Goal: Check status: Check status

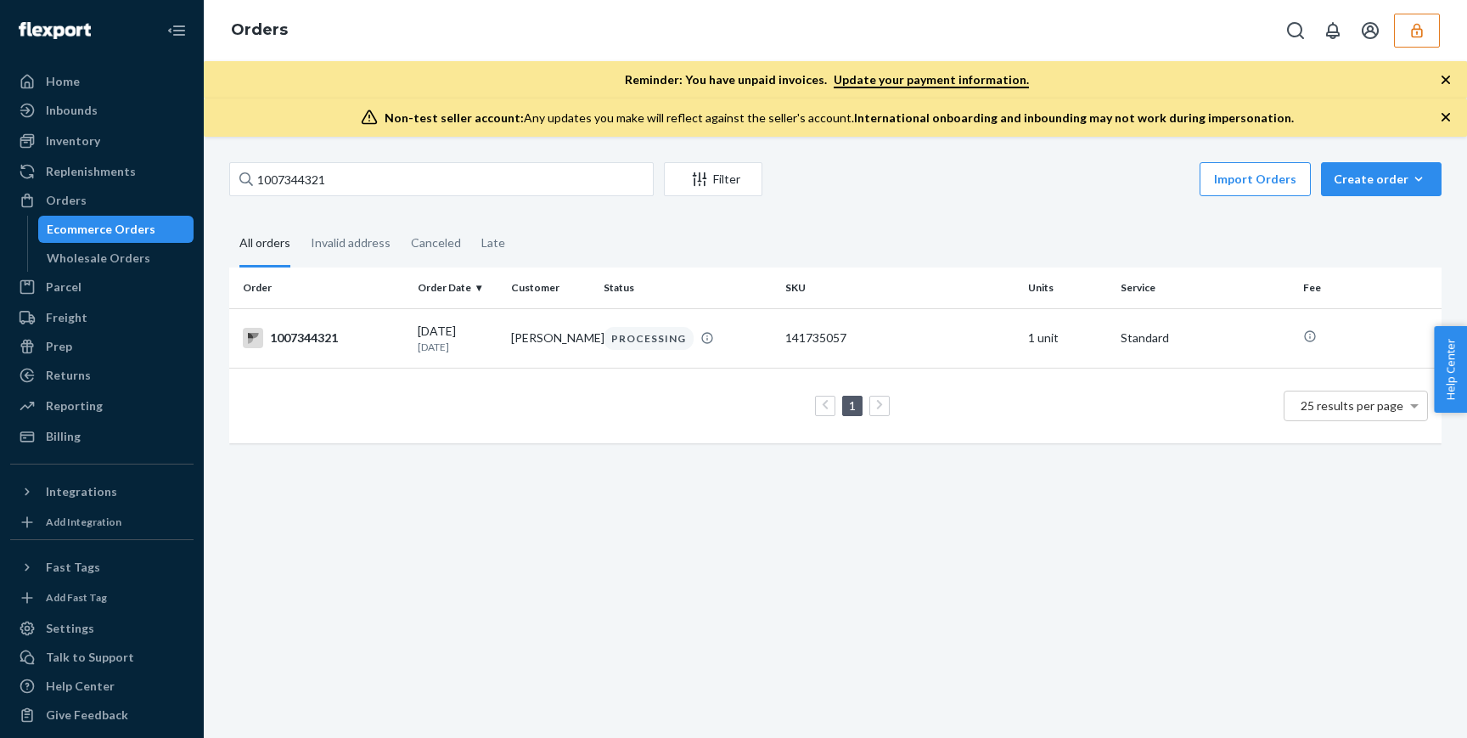
click at [355, 181] on input "1007344321" at bounding box center [441, 179] width 425 height 34
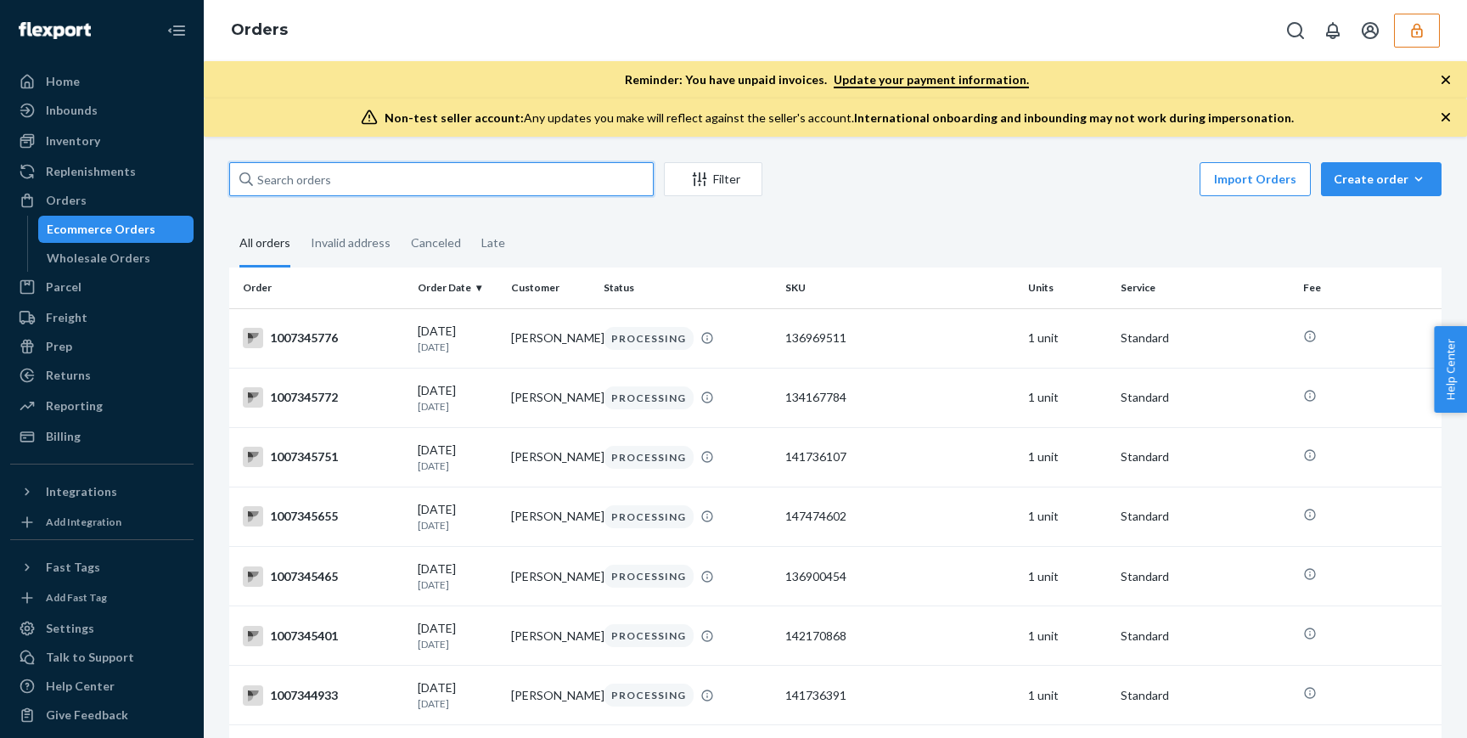
paste input "1007359872"
type input "1007359872"
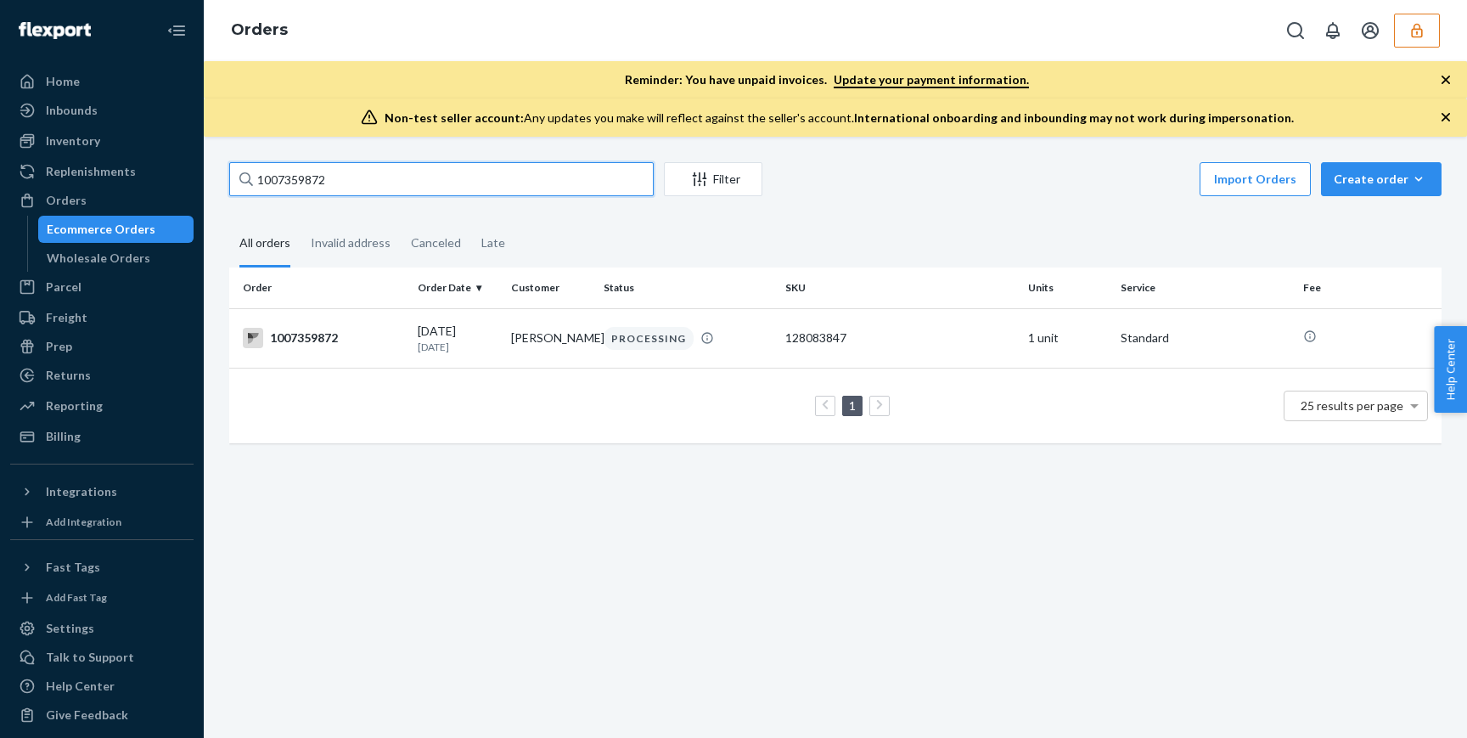
click at [375, 174] on input "1007359872" at bounding box center [441, 179] width 425 height 34
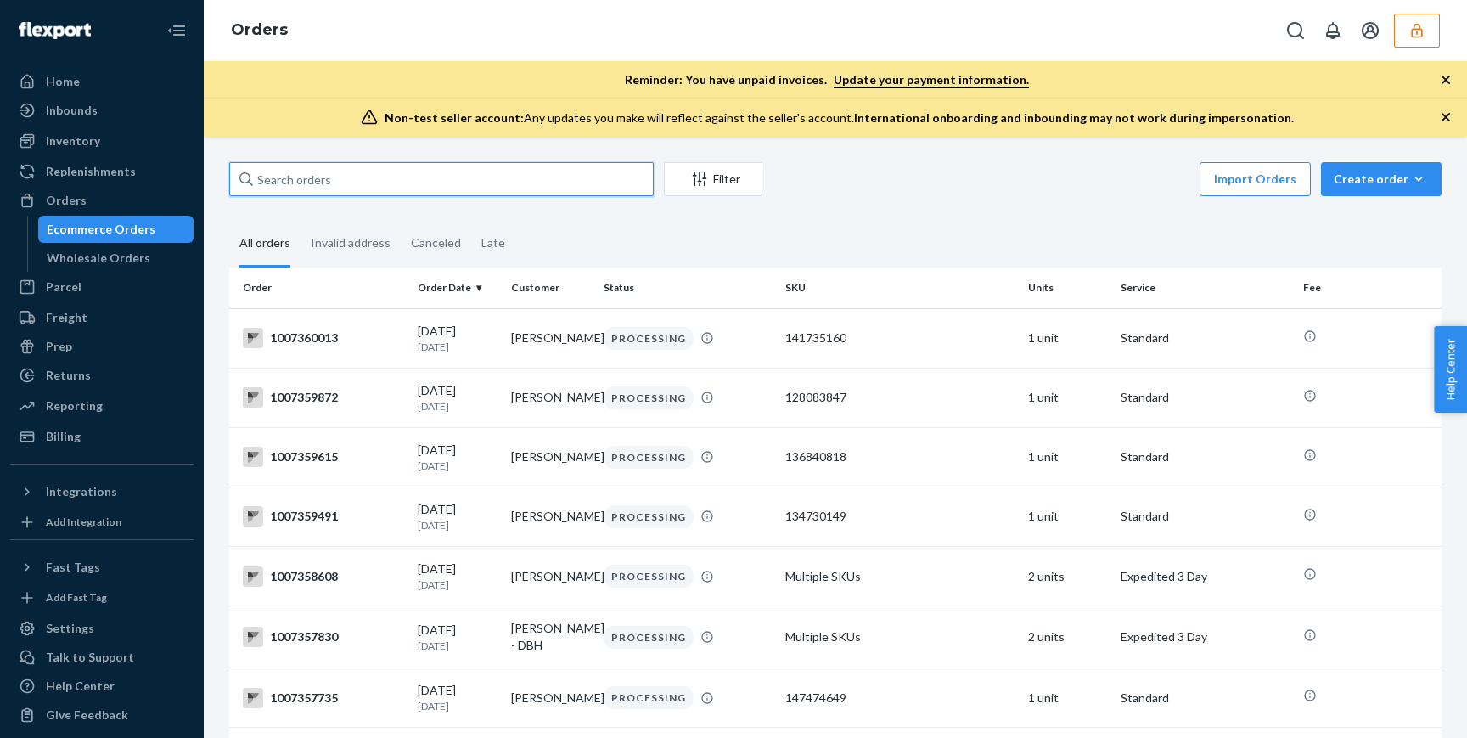
paste input "1007361083"
type input "1007361083"
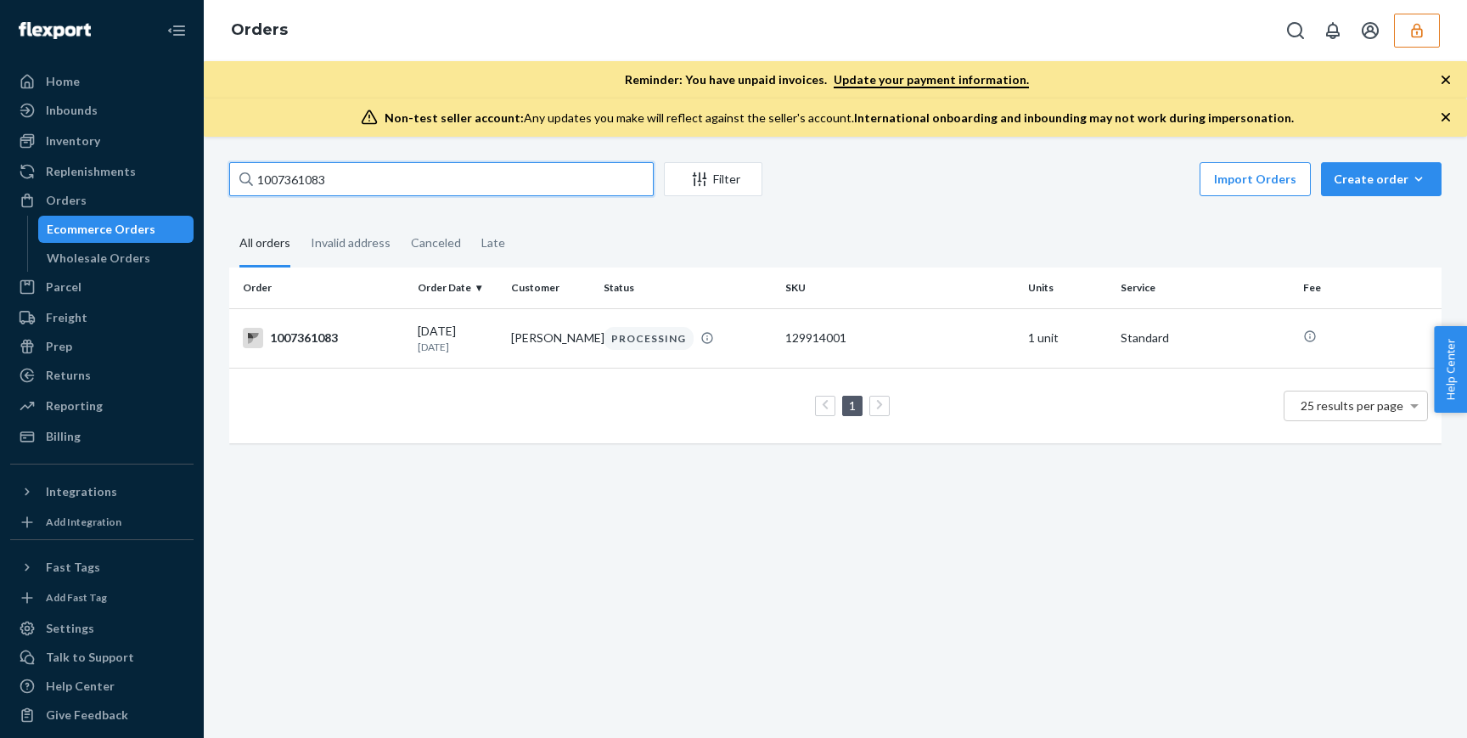
click at [320, 177] on input "1007361083" at bounding box center [441, 179] width 425 height 34
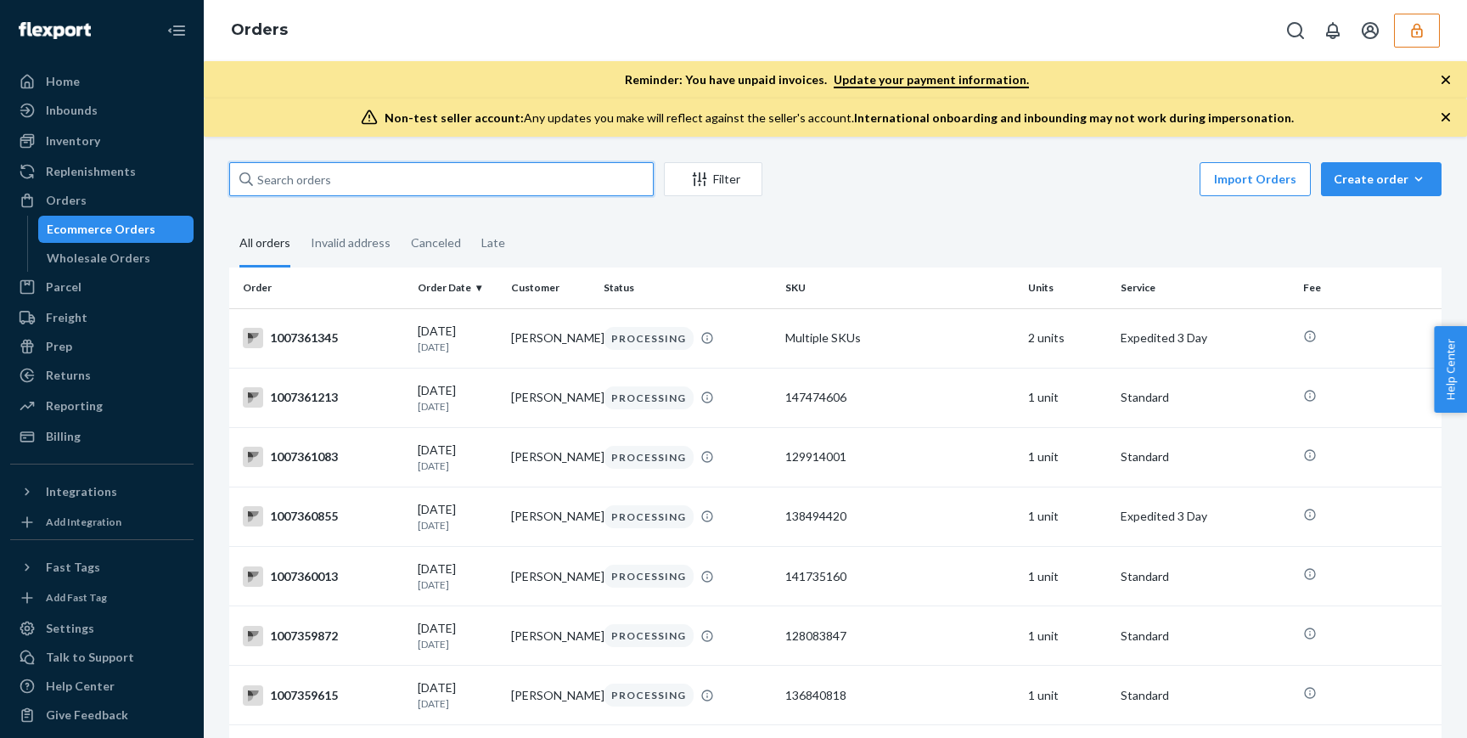
paste input "1007287973"
click at [502, 185] on input "1007287973" at bounding box center [441, 179] width 425 height 34
paste input "92909"
type input "1007292909"
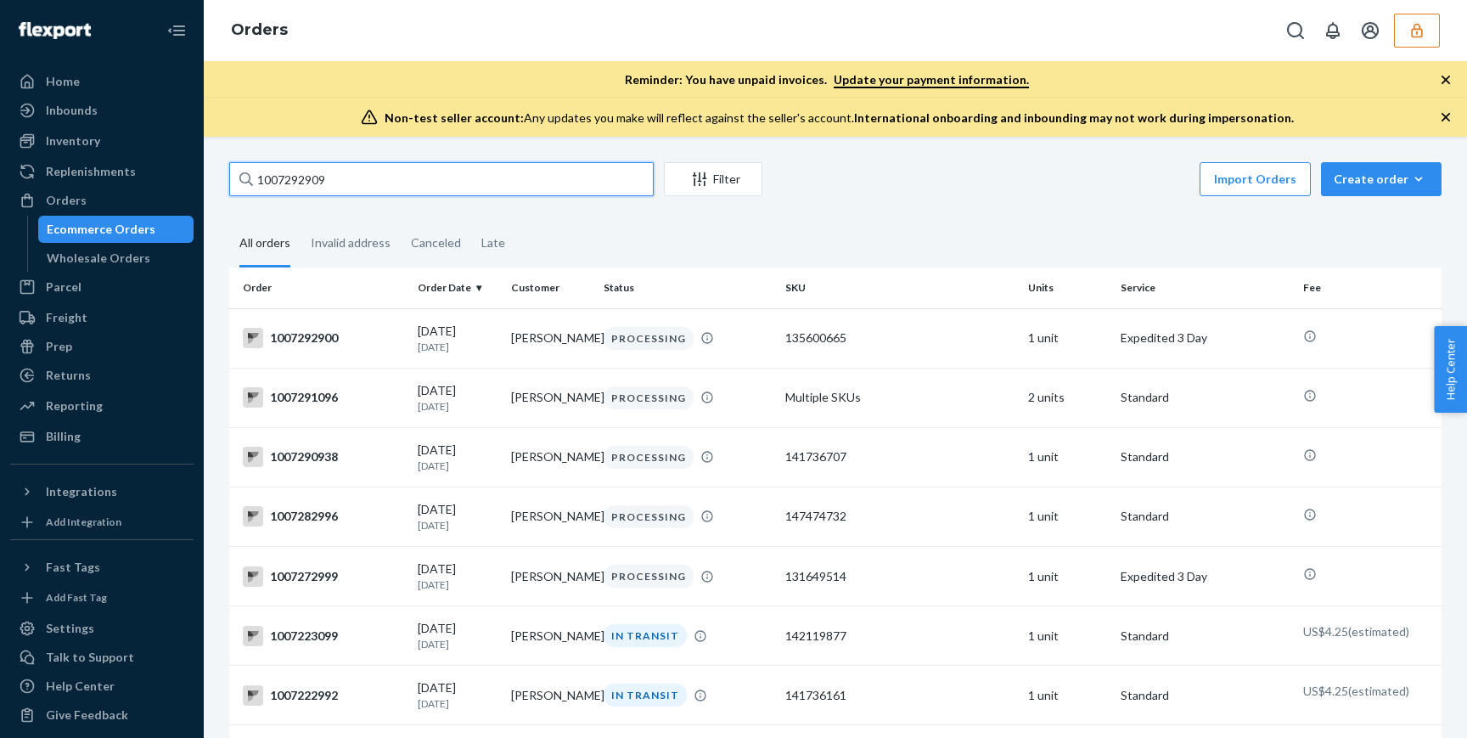
click at [555, 180] on input "1007292909" at bounding box center [441, 179] width 425 height 34
paste input "1007292909"
type input "1007292909"
click at [408, 162] on input "1007292909" at bounding box center [441, 179] width 425 height 34
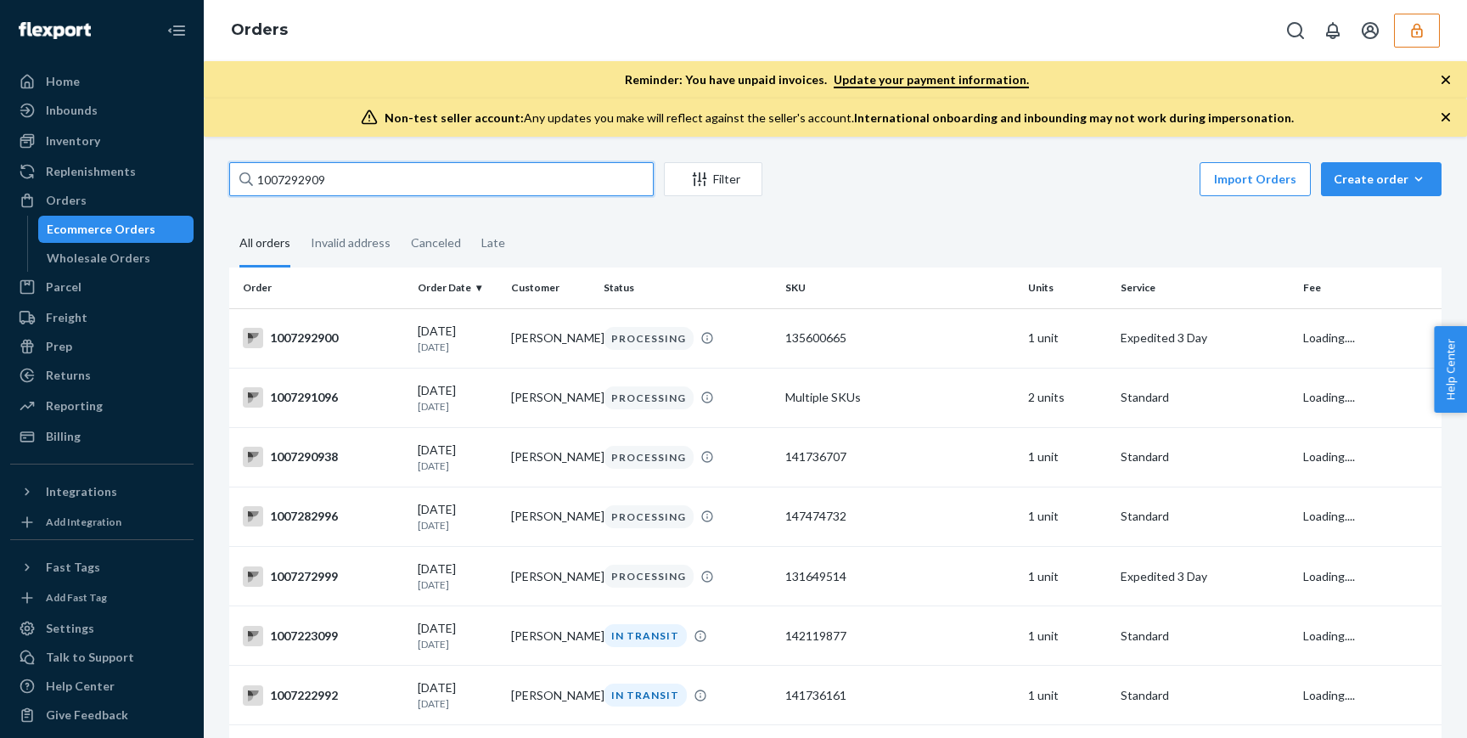
click at [408, 162] on input "1007292909" at bounding box center [441, 179] width 425 height 34
paste input "1007336171"
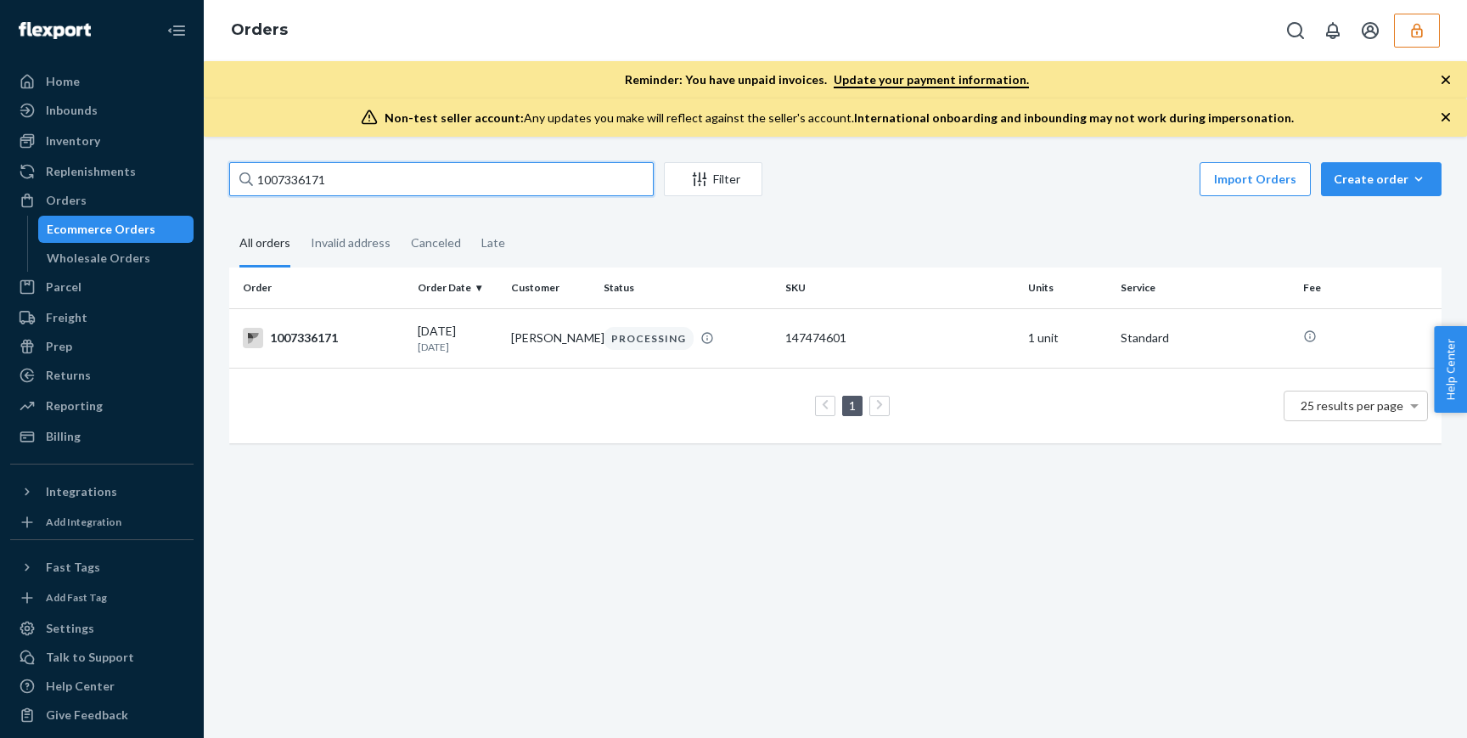
click at [382, 172] on input "1007336171" at bounding box center [441, 179] width 425 height 34
paste input "0665"
click at [414, 182] on input "1007330665" at bounding box center [441, 179] width 425 height 34
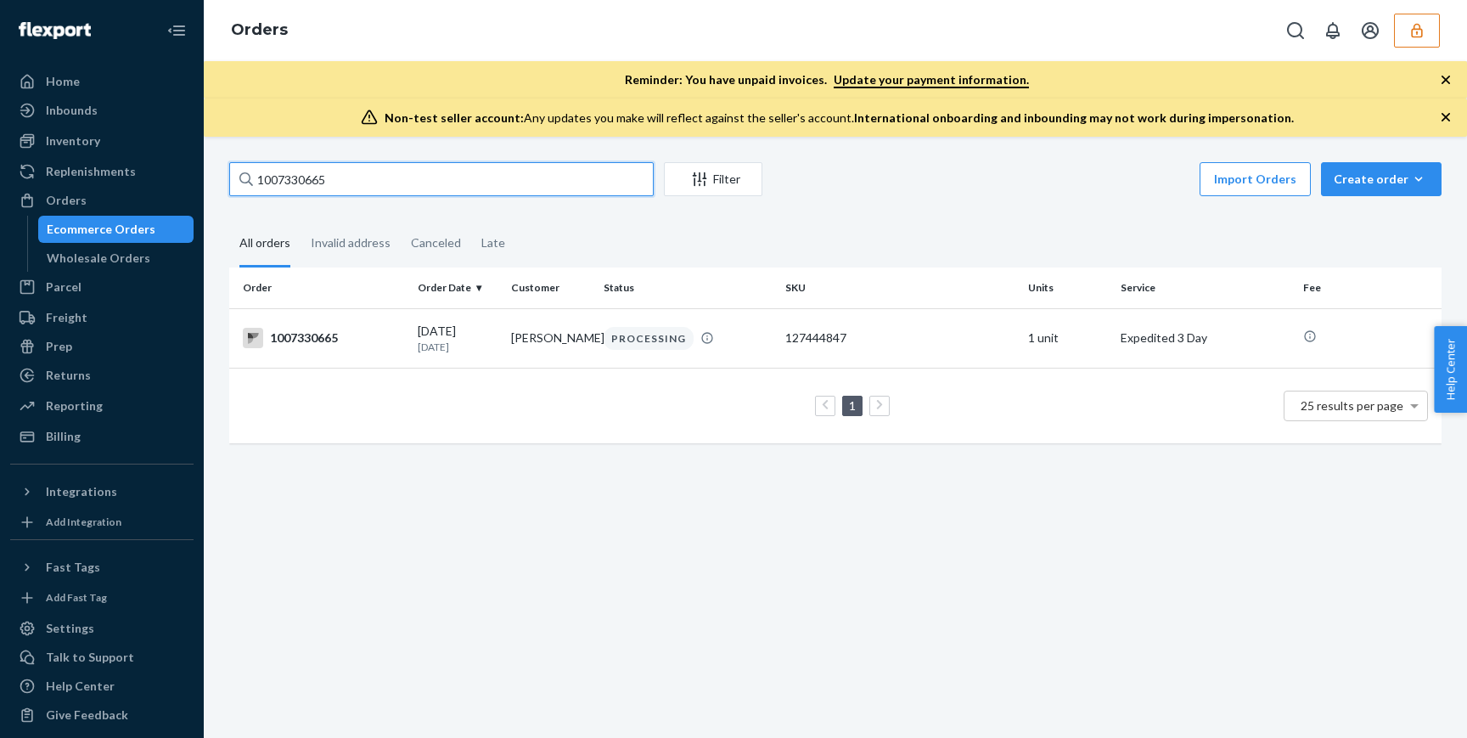
click at [414, 182] on input "1007330665" at bounding box center [441, 179] width 425 height 34
paste input "6570"
click at [394, 180] on input "1007336570" at bounding box center [441, 179] width 425 height 34
paste input "292909"
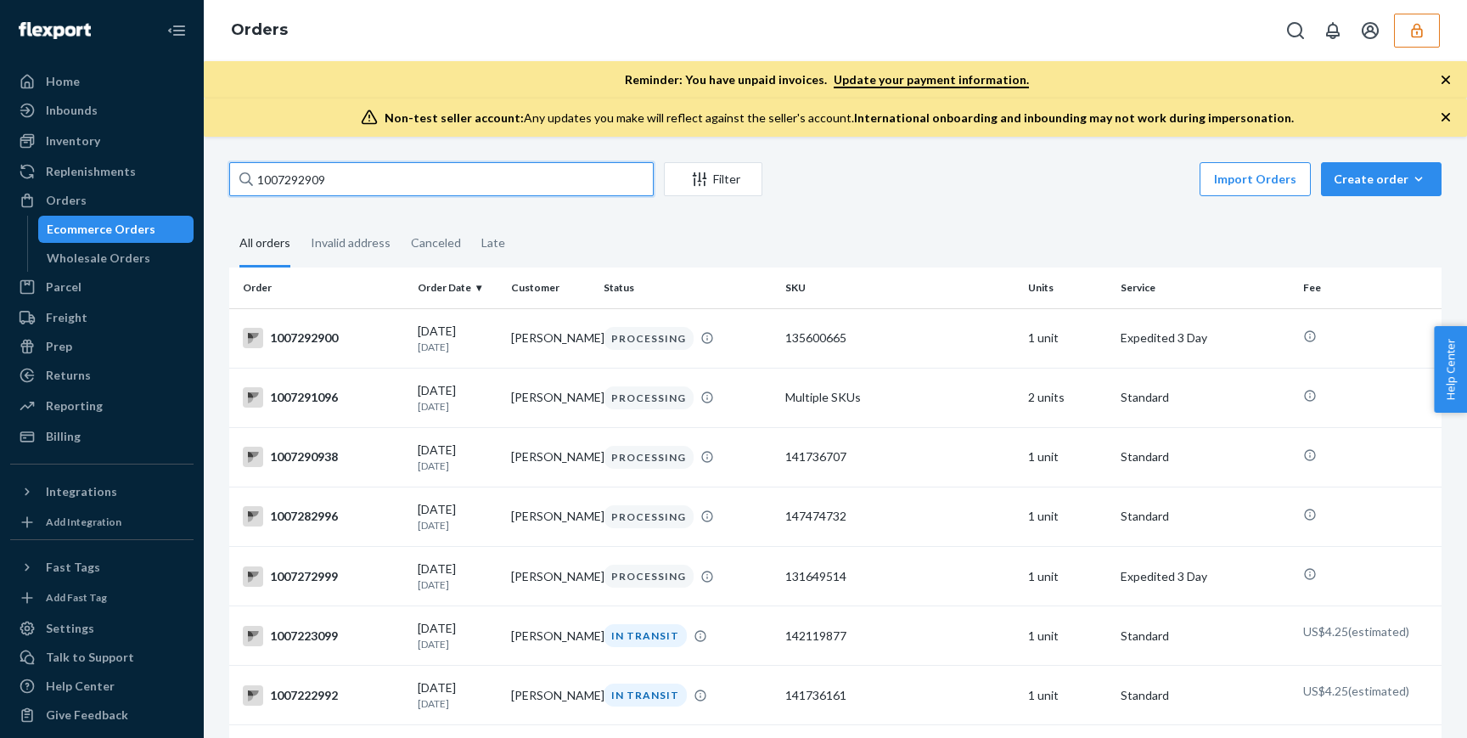
click at [539, 184] on input "1007292909" at bounding box center [441, 179] width 425 height 34
paste input "88084"
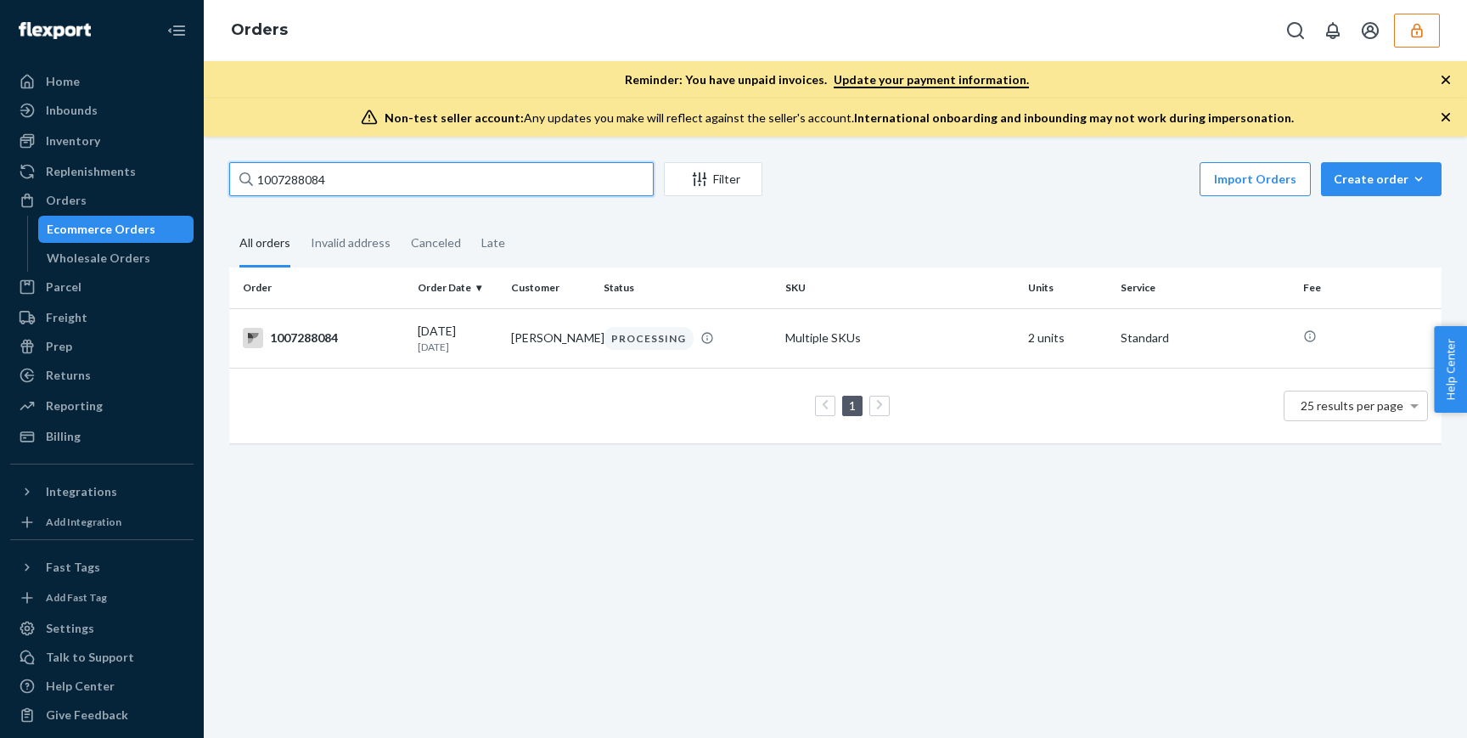
click at [446, 168] on input "1007288084" at bounding box center [441, 179] width 425 height 34
paste input "92900"
click at [456, 176] on input "1007292900" at bounding box center [441, 179] width 425 height 34
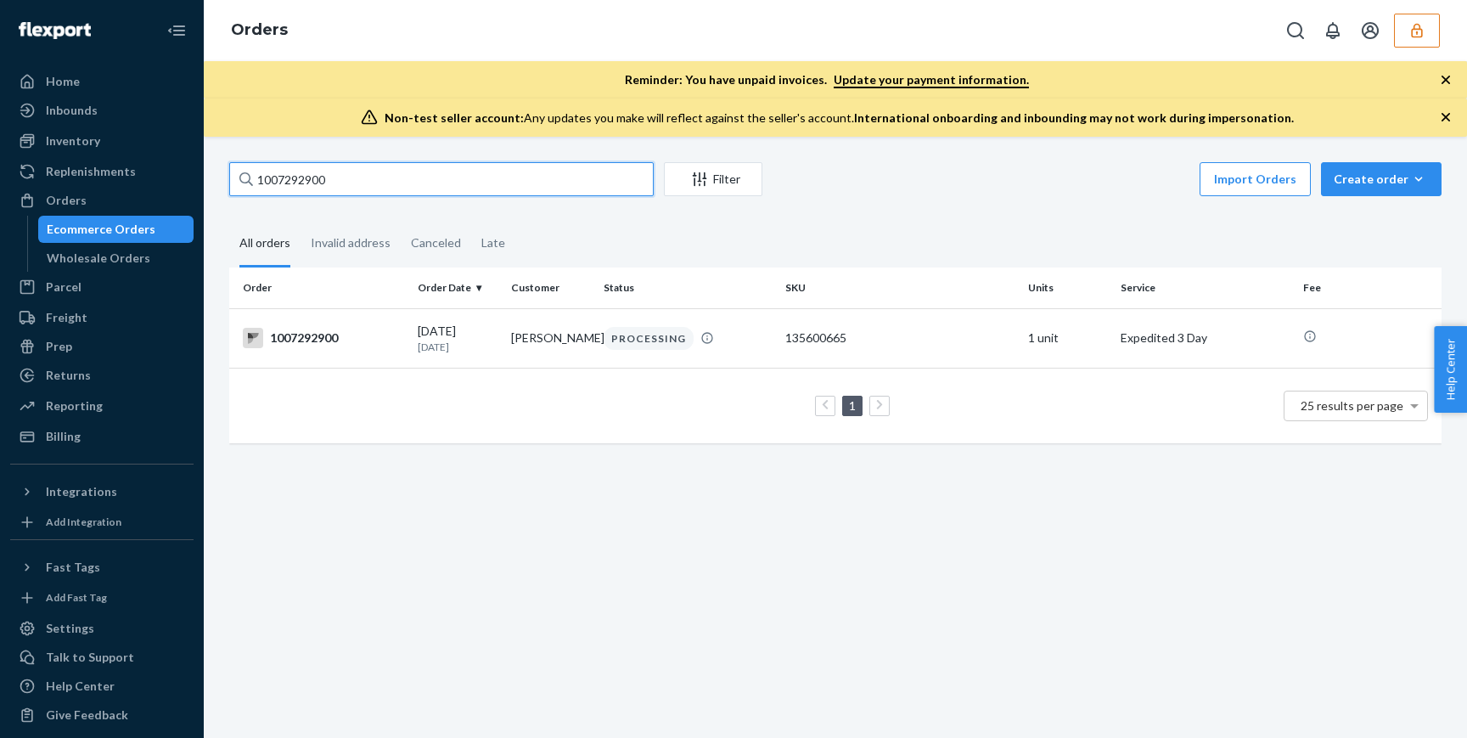
click at [456, 176] on input "1007292900" at bounding box center [441, 179] width 425 height 34
paste input "275"
click at [386, 173] on input "1007292275" at bounding box center [441, 179] width 425 height 34
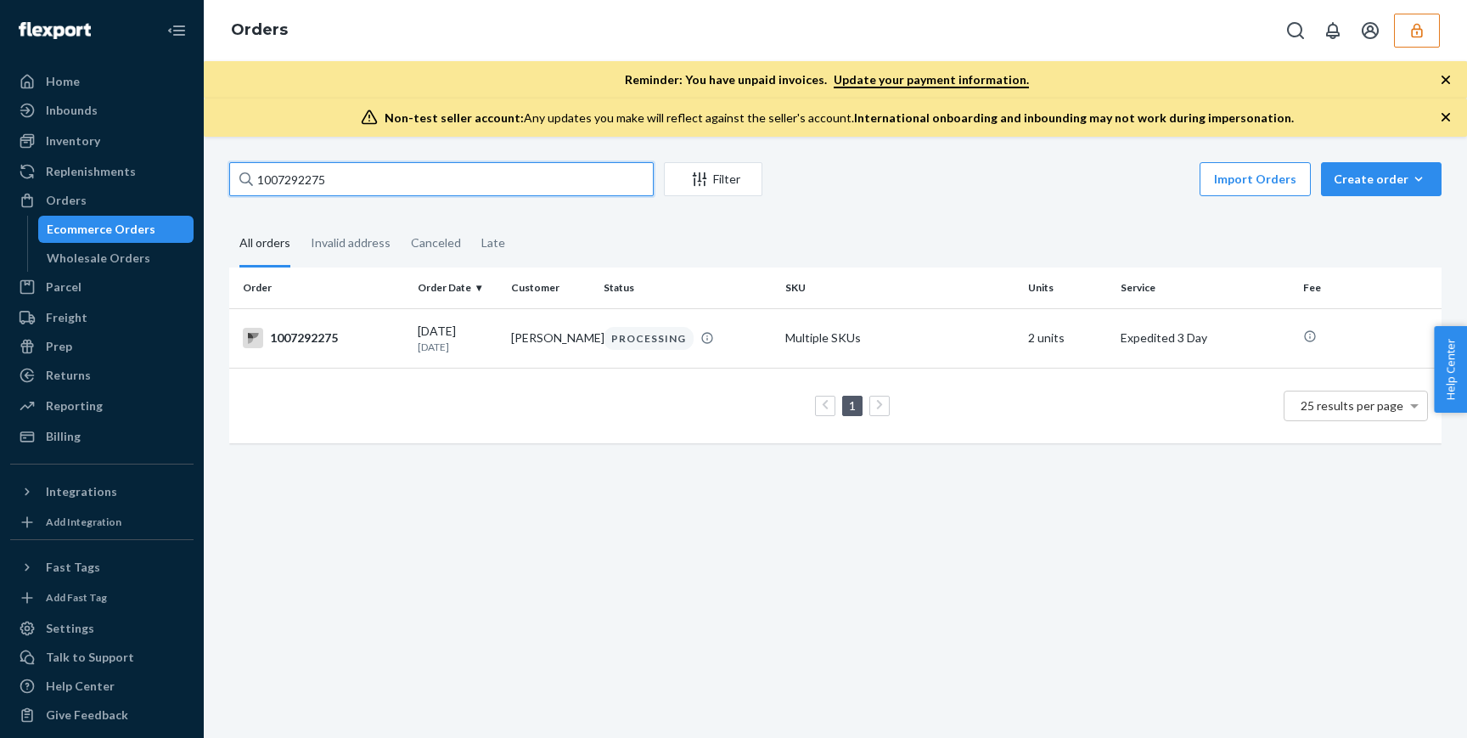
paste input "88369"
click at [453, 176] on input "1007288369" at bounding box center [441, 179] width 425 height 34
paste input "001"
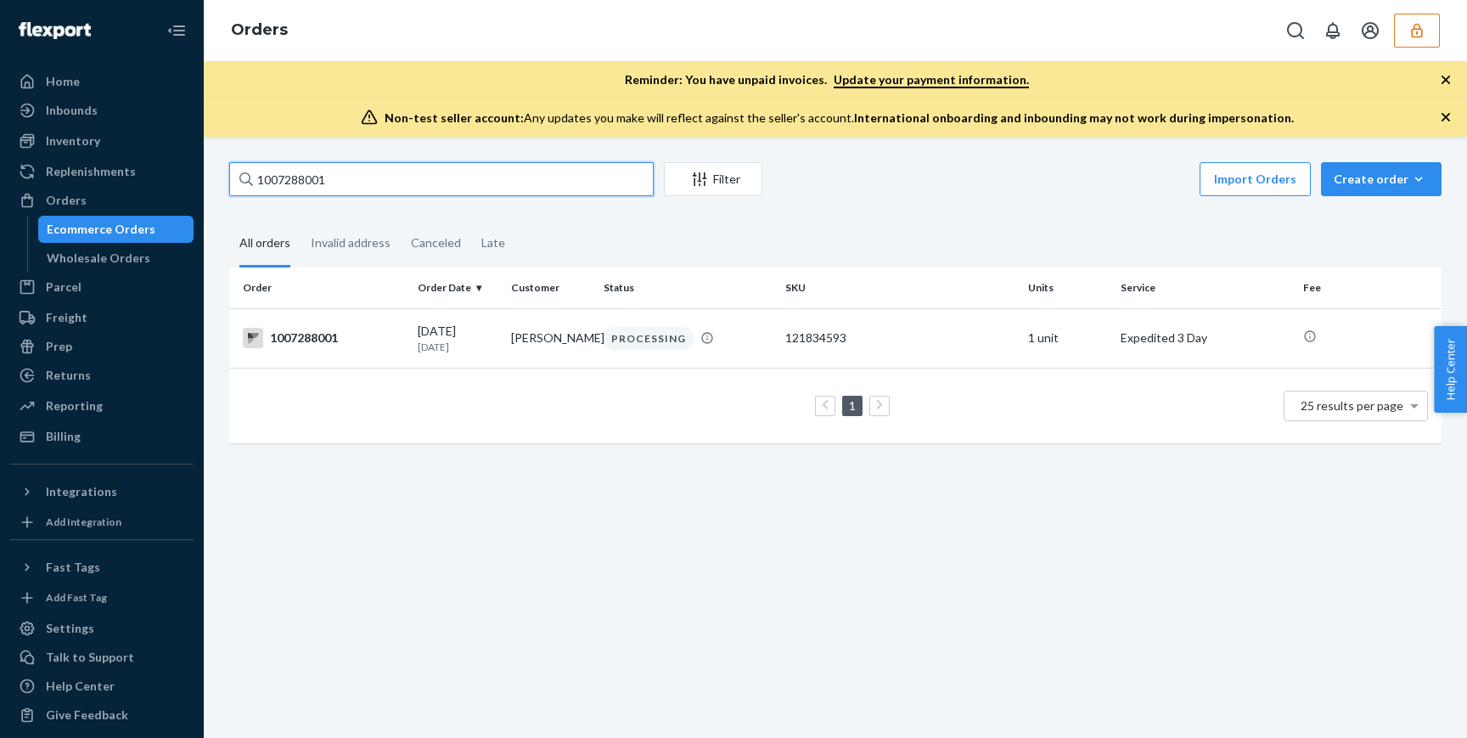
click at [417, 185] on input "1007288001" at bounding box center [441, 179] width 425 height 34
paste input "92909"
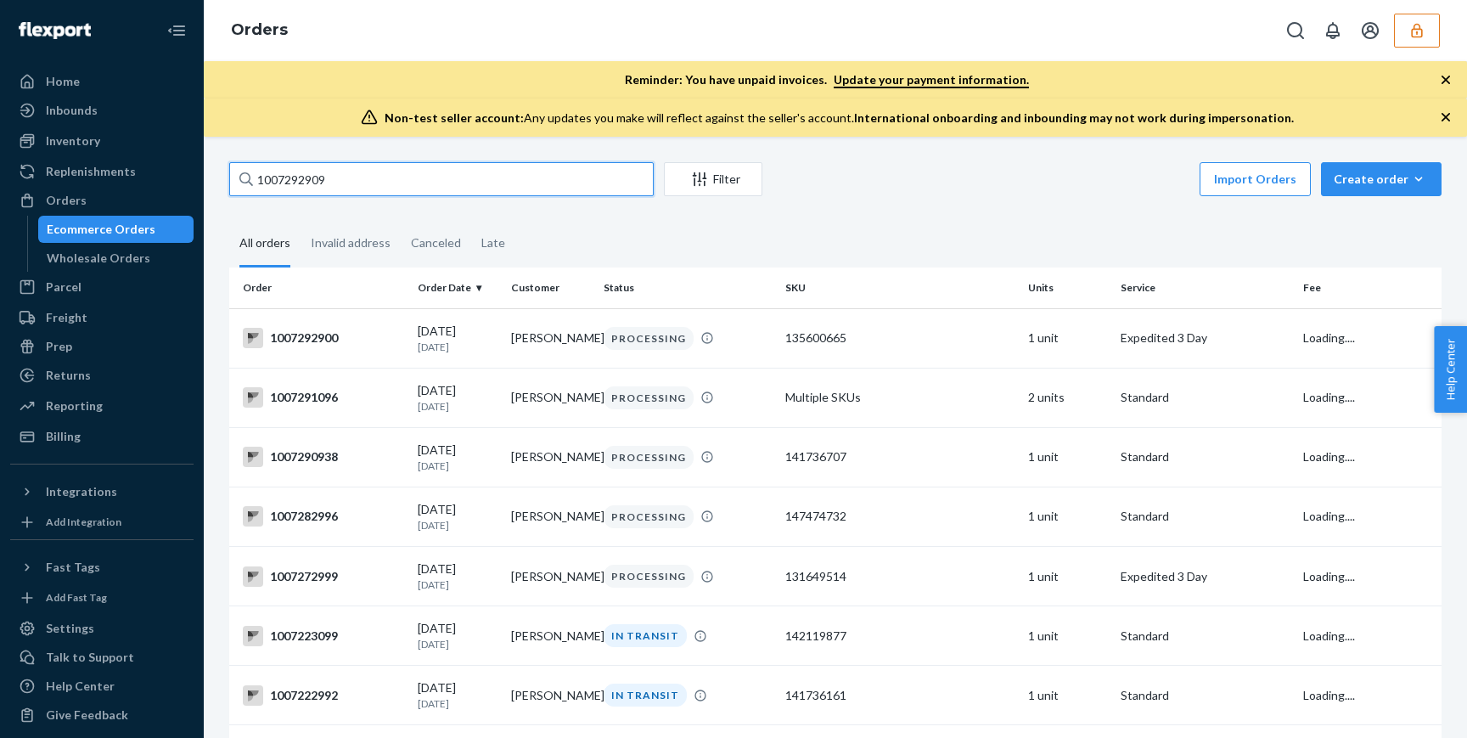
type input "1007292909"
click at [402, 183] on input "1007292909" at bounding box center [441, 179] width 425 height 34
click at [413, 183] on input "1007292909" at bounding box center [441, 179] width 425 height 34
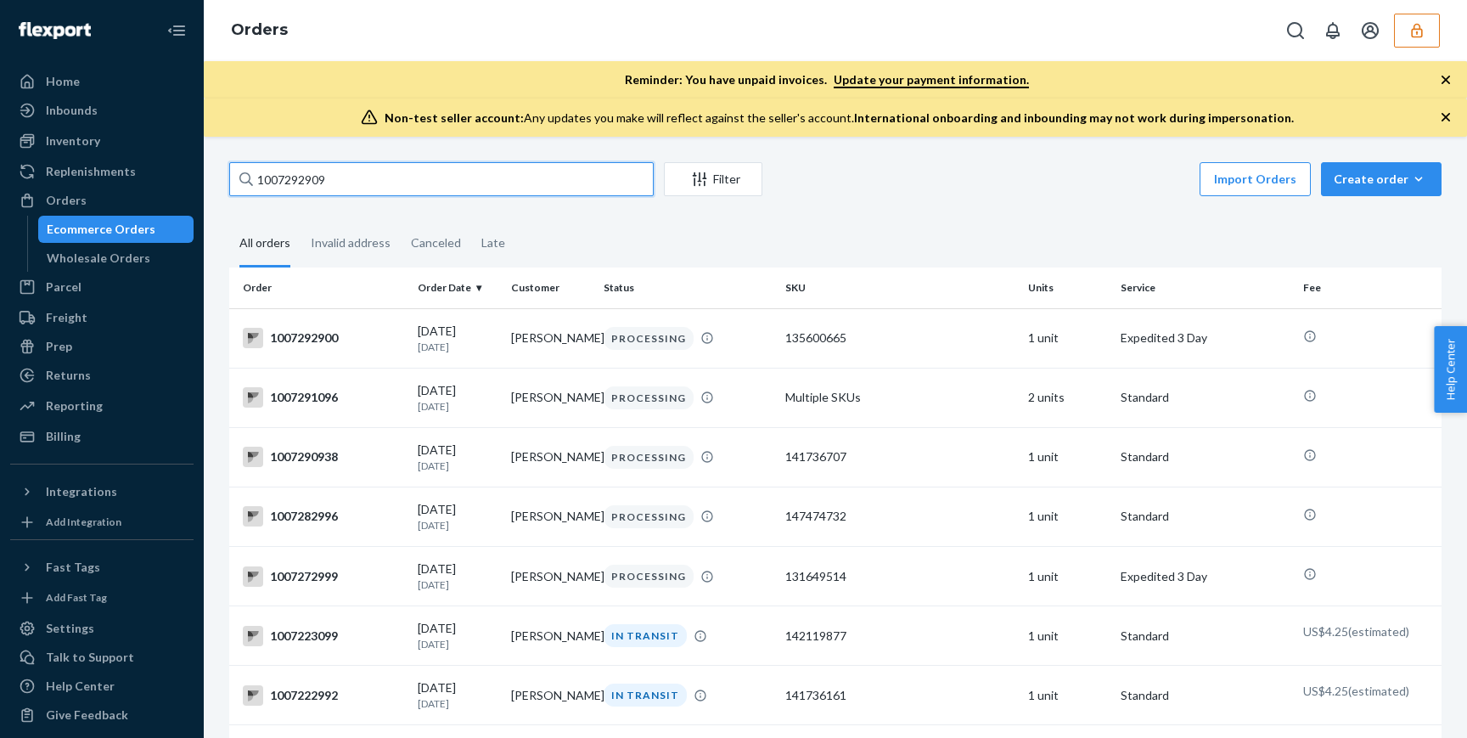
paste input "text"
click at [363, 183] on input "1007292909" at bounding box center [441, 179] width 425 height 34
paste input "1007292909"
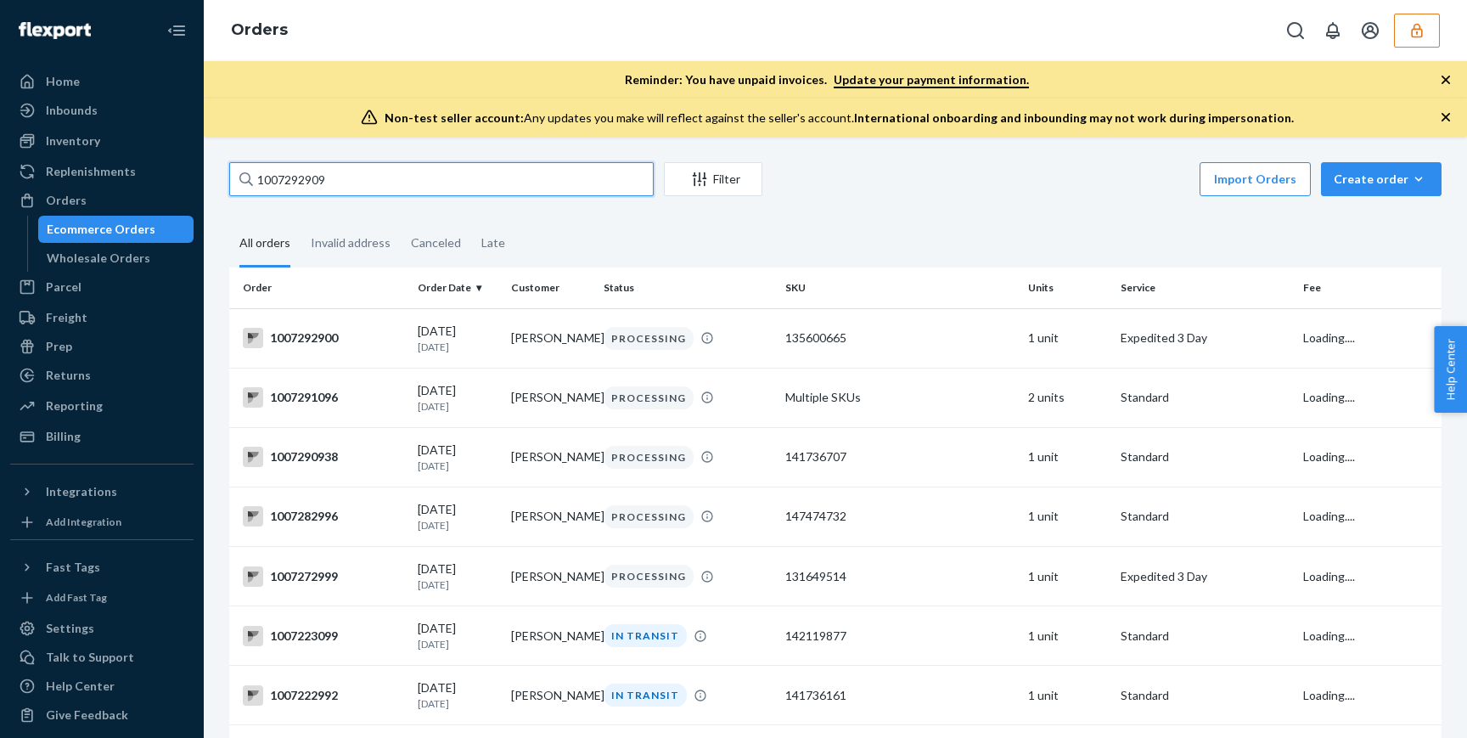
type input "1007292909"
click at [368, 183] on input "1007292909" at bounding box center [441, 179] width 425 height 34
paste input "137045198"
type input "137045198"
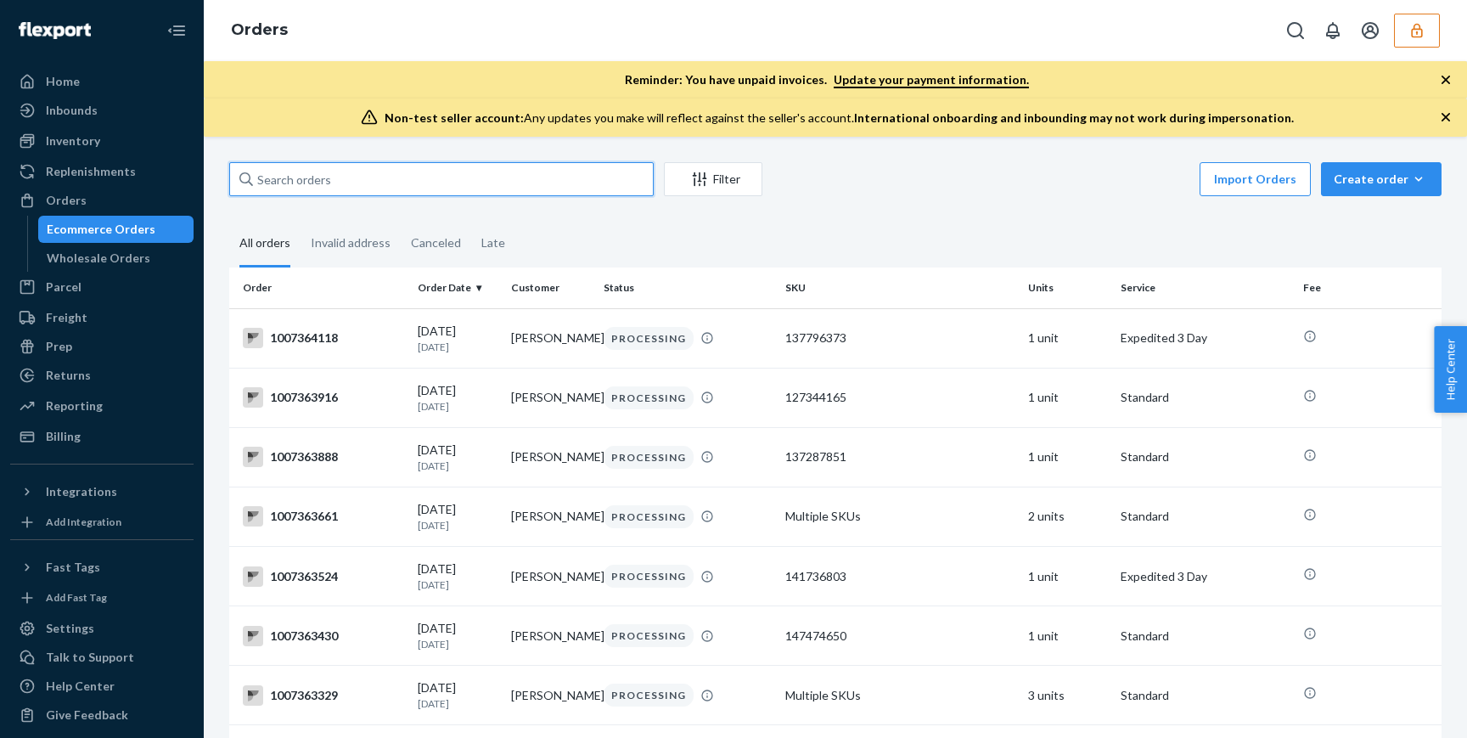
click at [553, 180] on input "text" at bounding box center [441, 179] width 425 height 34
paste input "137045198"
type input "137045198"
click at [332, 329] on div "1007364118" at bounding box center [323, 338] width 161 height 20
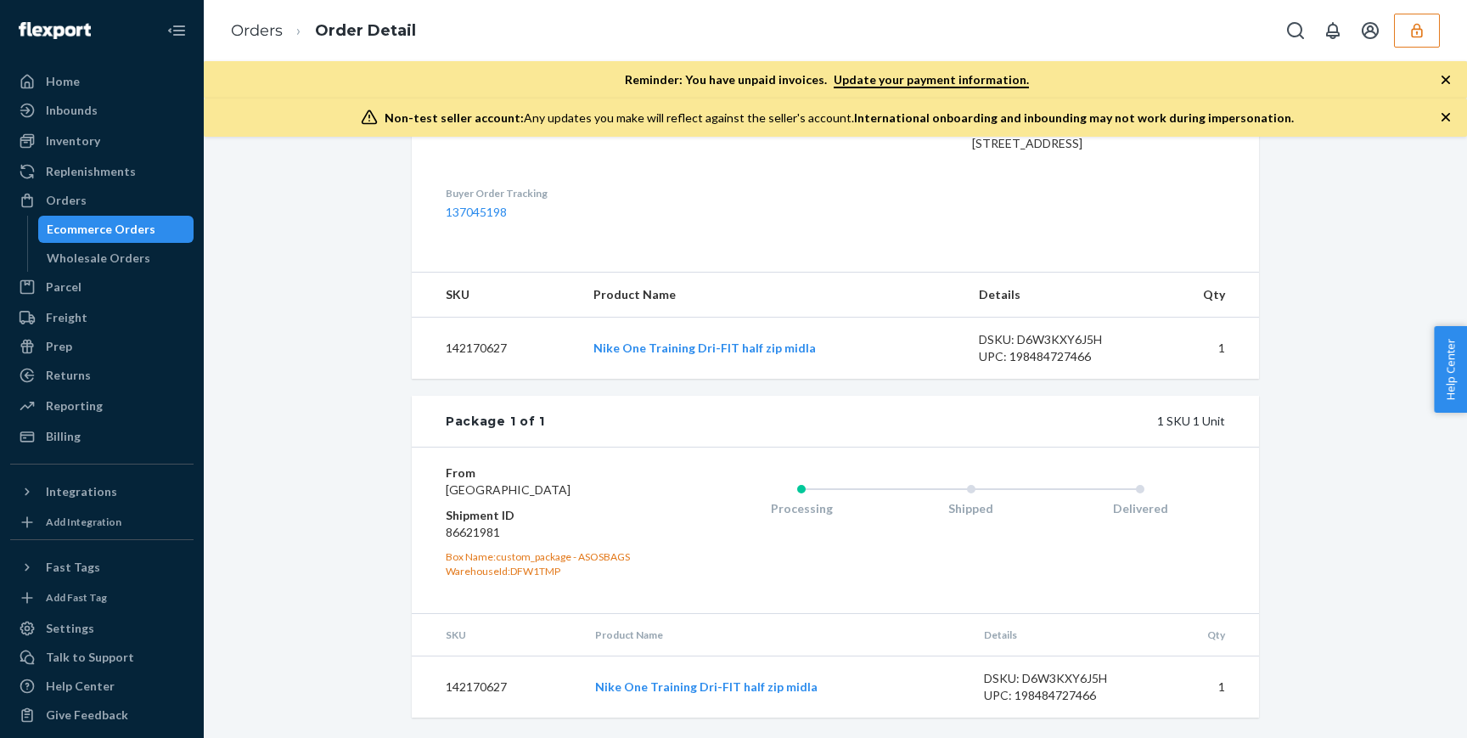
scroll to position [532, 0]
click at [266, 27] on link "Orders" at bounding box center [257, 30] width 52 height 19
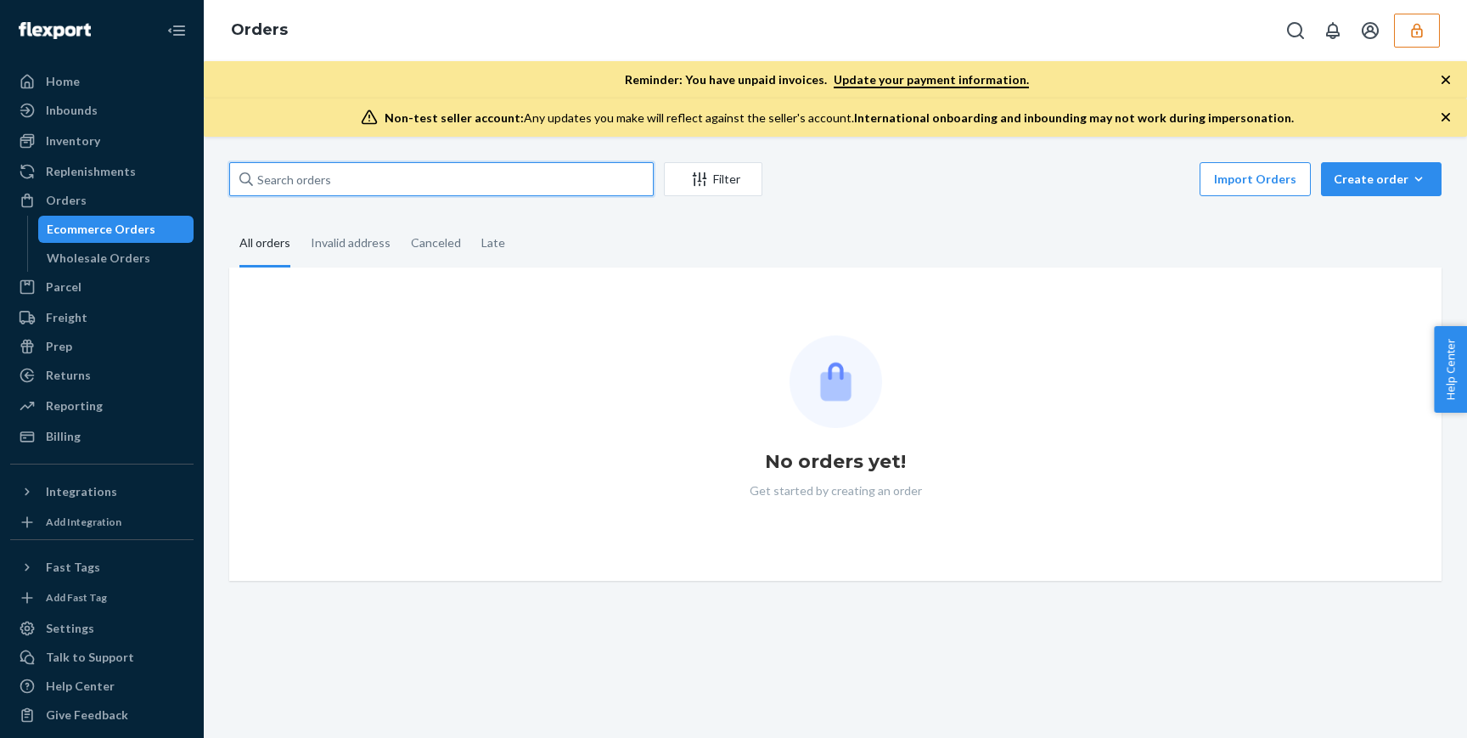
click at [420, 187] on input "text" at bounding box center [441, 179] width 425 height 34
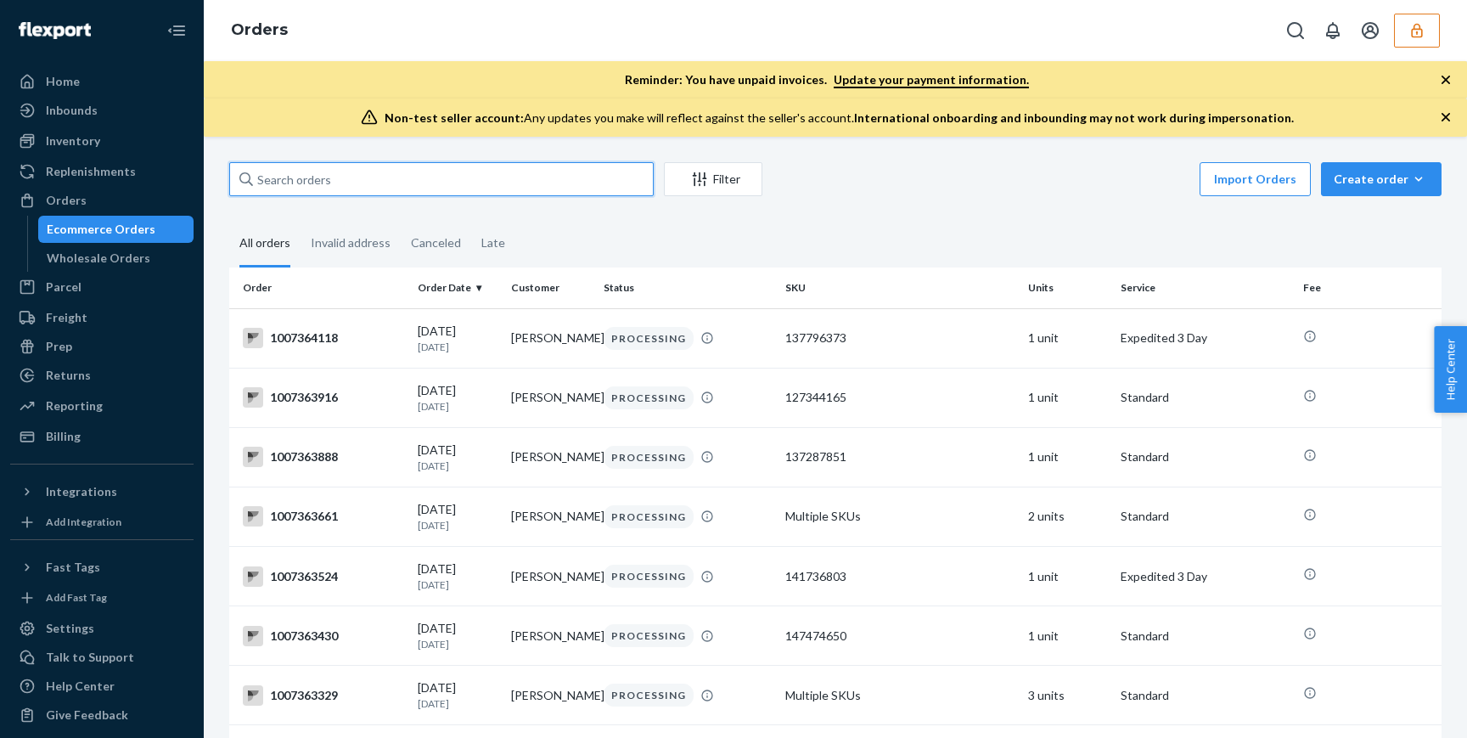
paste input "1007292214"
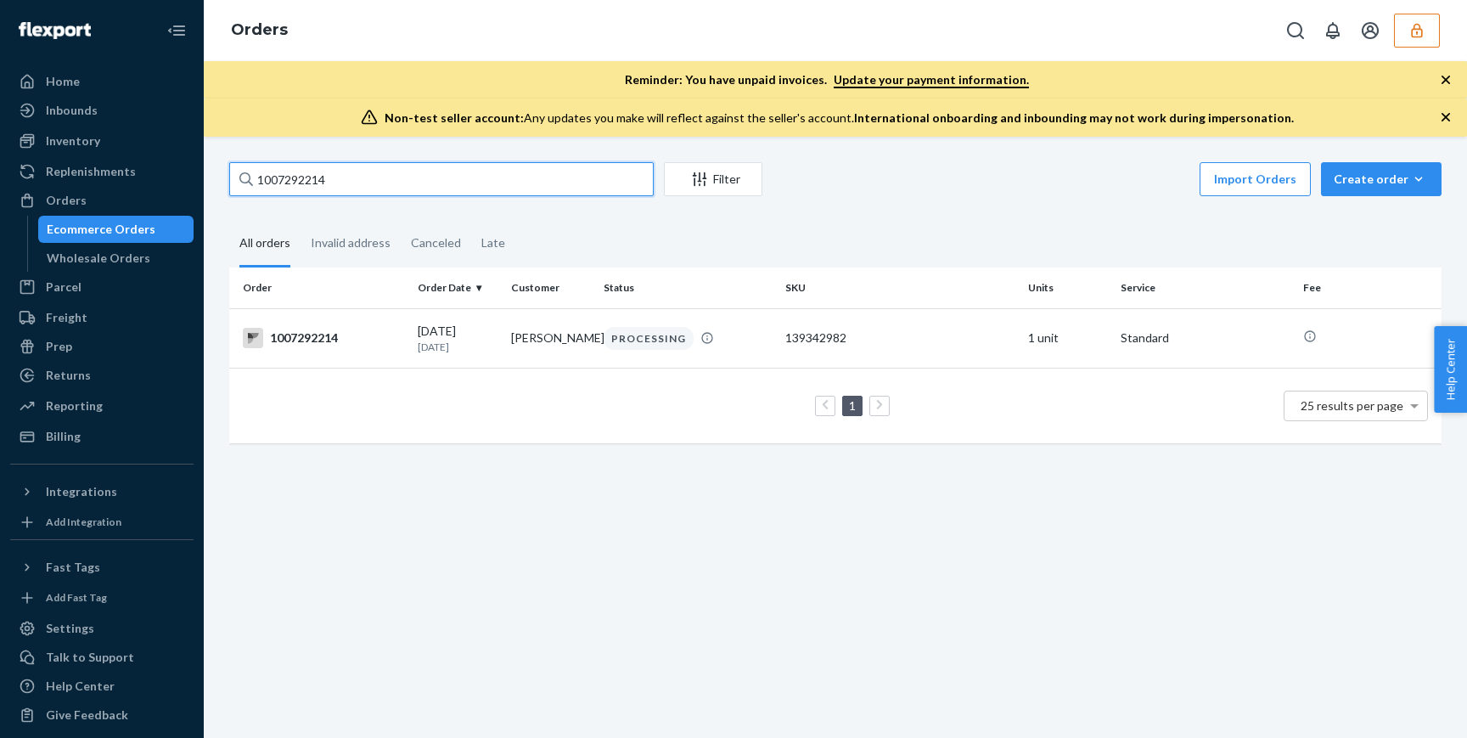
type input "1007292214"
click at [392, 184] on input "1007292214" at bounding box center [441, 179] width 425 height 34
